Goal: Information Seeking & Learning: Learn about a topic

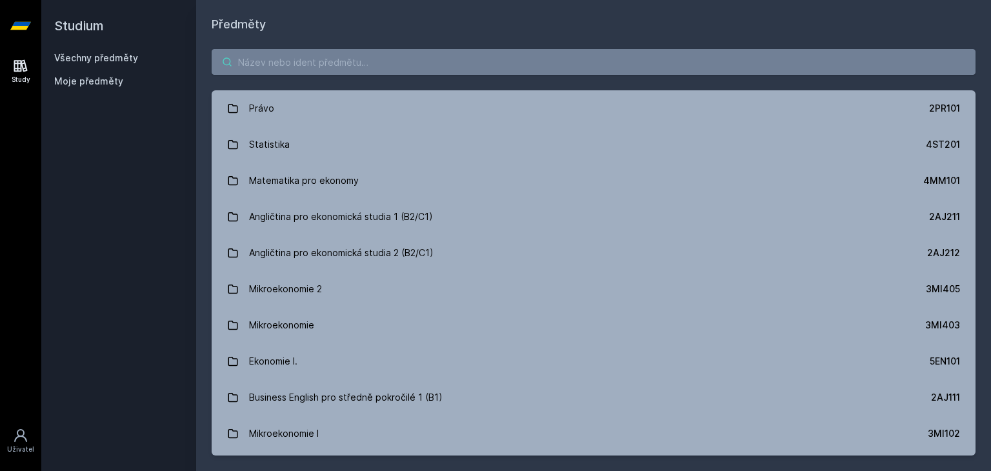
click at [339, 63] on input "search" at bounding box center [594, 62] width 764 height 26
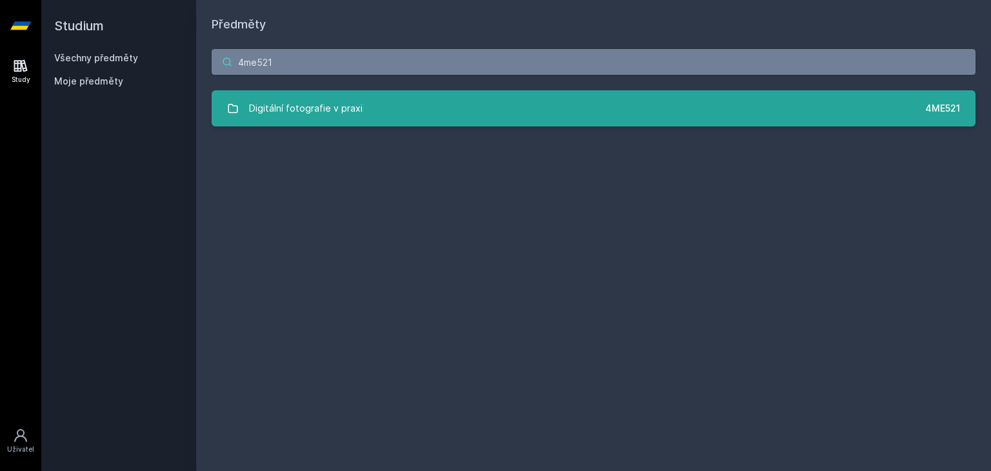
type input "4me521"
click at [360, 121] on link "Digitální fotografie v praxi 4ME521" at bounding box center [594, 108] width 764 height 36
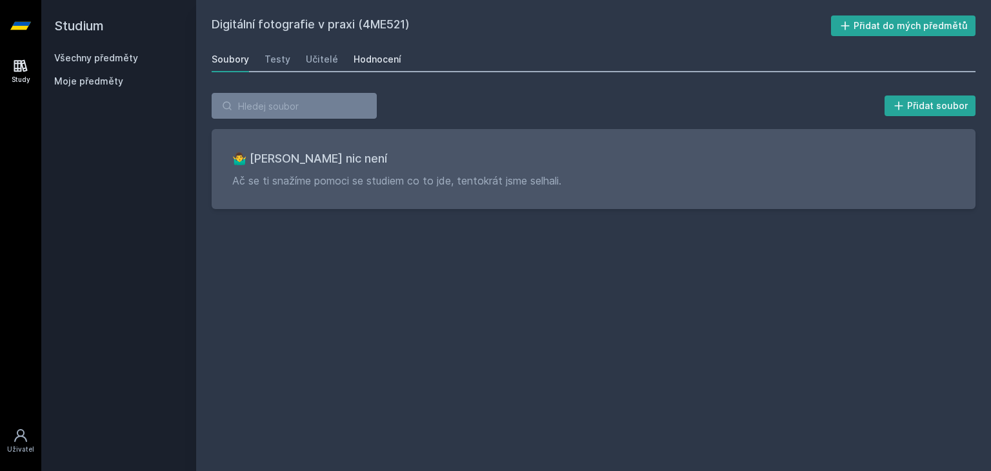
click at [368, 61] on div "Hodnocení" at bounding box center [378, 59] width 48 height 13
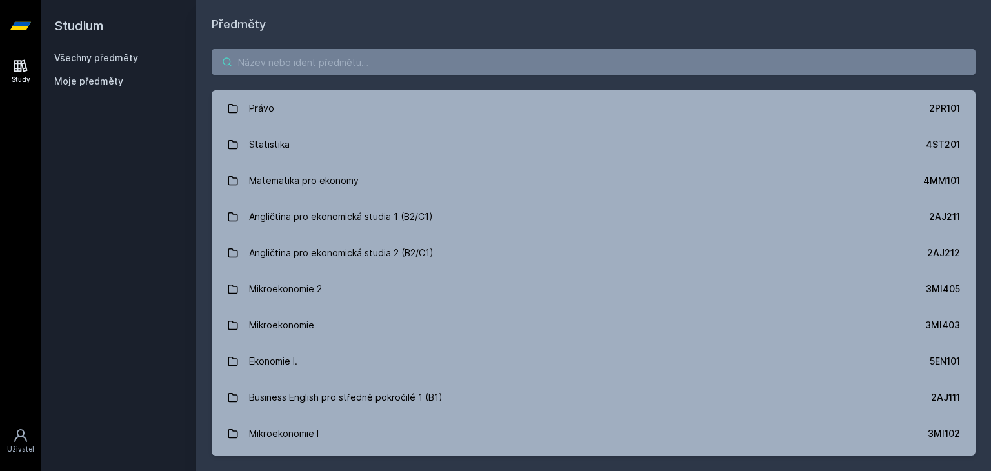
click at [338, 66] on input "search" at bounding box center [594, 62] width 764 height 26
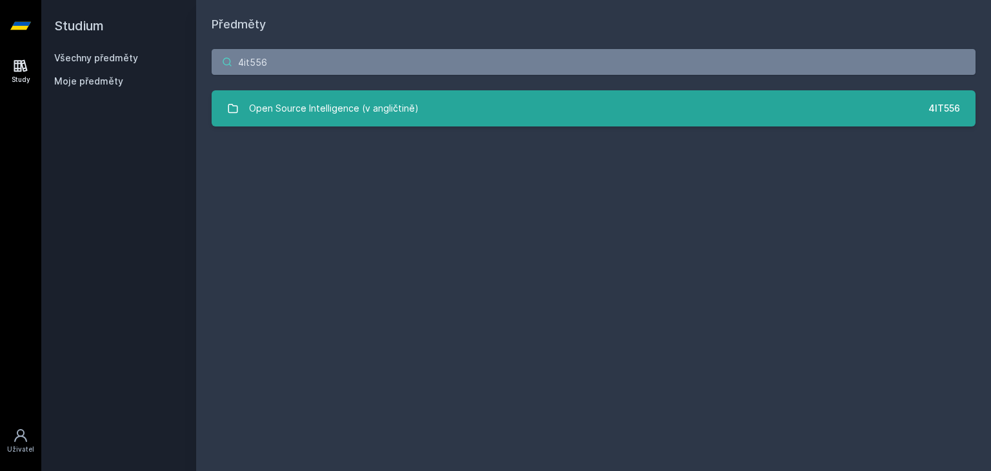
type input "4it556"
click at [627, 110] on link "Open Source Intelligence (v angličtině) 4IT556" at bounding box center [594, 108] width 764 height 36
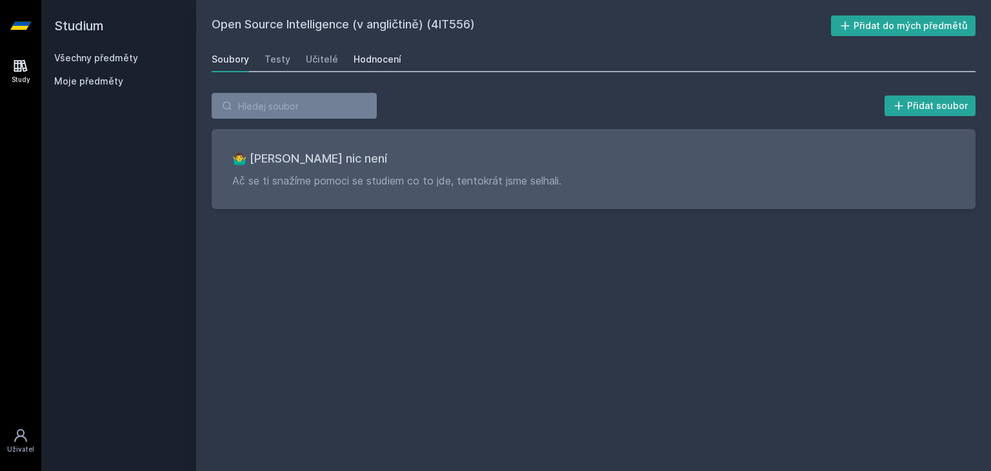
click at [376, 55] on div "Hodnocení" at bounding box center [378, 59] width 48 height 13
